Goal: Task Accomplishment & Management: Manage account settings

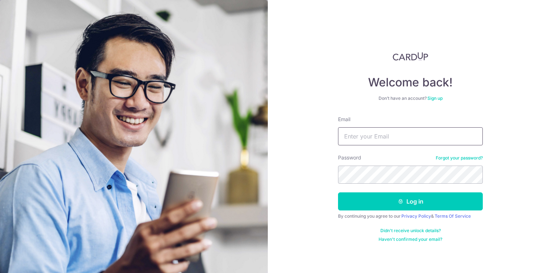
drag, startPoint x: 0, startPoint y: 0, endPoint x: 391, endPoint y: 132, distance: 412.4
click at [391, 132] on input "Email" at bounding box center [410, 136] width 145 height 18
type input "[PERSON_NAME][EMAIL_ADDRESS][PERSON_NAME][DOMAIN_NAME]"
click at [338, 193] on button "Log in" at bounding box center [410, 202] width 145 height 18
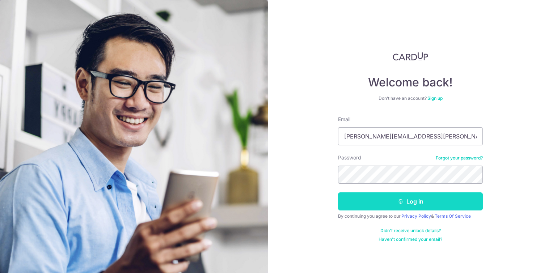
click at [413, 200] on button "Log in" at bounding box center [410, 202] width 145 height 18
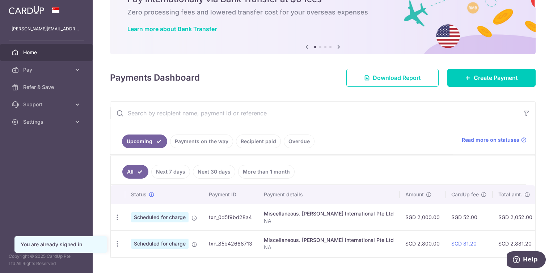
scroll to position [60, 0]
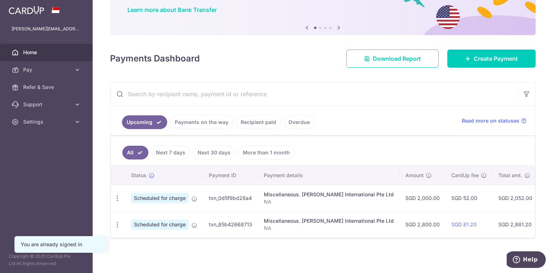
click at [486, 239] on div "Upcoming Payments on the way Recipient paid Overdue Read more on statuses All N…" at bounding box center [323, 160] width 426 height 157
click at [495, 239] on div "All Next 7 days Next 30 days More than 1 month Status Payment ID Payment detail…" at bounding box center [322, 187] width 425 height 103
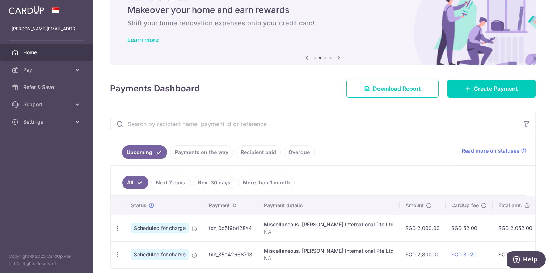
scroll to position [0, 0]
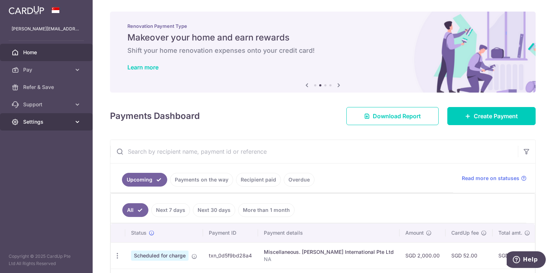
click at [24, 122] on span "Settings" at bounding box center [47, 121] width 48 height 7
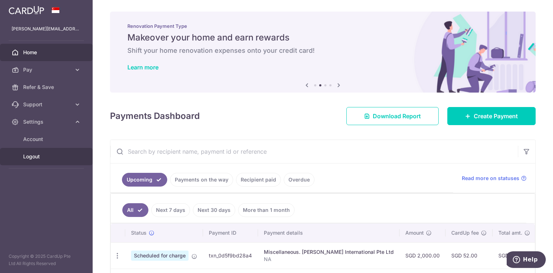
click at [43, 158] on span "Logout" at bounding box center [47, 156] width 48 height 7
